Goal: Task Accomplishment & Management: Manage account settings

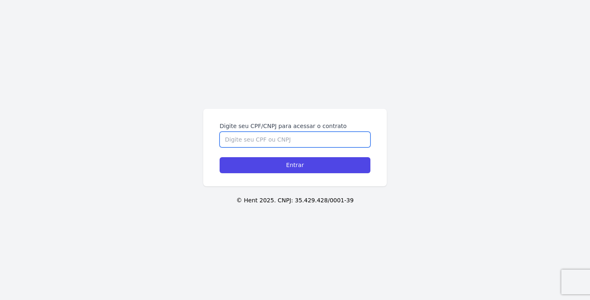
click at [297, 140] on input "Digite seu CPF/CNPJ para acessar o contrato" at bounding box center [295, 140] width 151 height 16
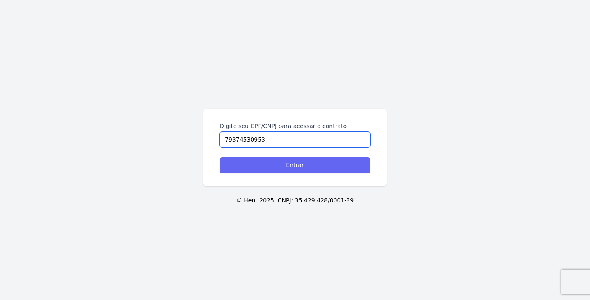
type input "79374530953"
drag, startPoint x: 277, startPoint y: 167, endPoint x: 284, endPoint y: 169, distance: 6.4
click at [278, 167] on input "Entrar" at bounding box center [295, 165] width 151 height 16
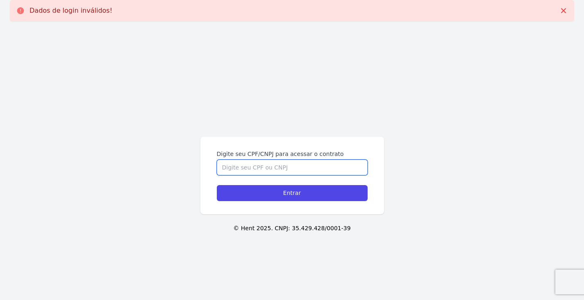
click at [264, 172] on input "Digite seu CPF/CNPJ para acessar o contrato" at bounding box center [292, 167] width 151 height 16
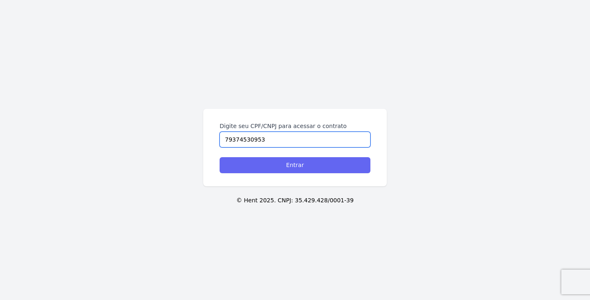
type input "79374530953"
click at [264, 171] on input "Entrar" at bounding box center [295, 165] width 151 height 16
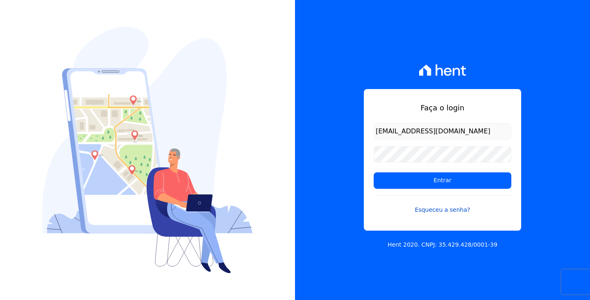
type input "[EMAIL_ADDRESS][DOMAIN_NAME]"
click at [433, 210] on link "Esqueceu a senha?" at bounding box center [443, 204] width 138 height 19
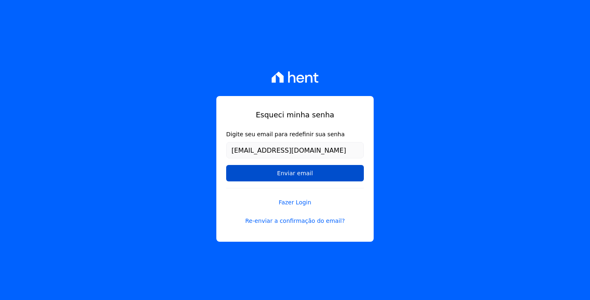
type input "[EMAIL_ADDRESS][DOMAIN_NAME]"
click at [291, 175] on input "Enviar email" at bounding box center [295, 173] width 138 height 16
click at [289, 172] on input "Enviar email" at bounding box center [295, 173] width 138 height 16
